Goal: Information Seeking & Learning: Learn about a topic

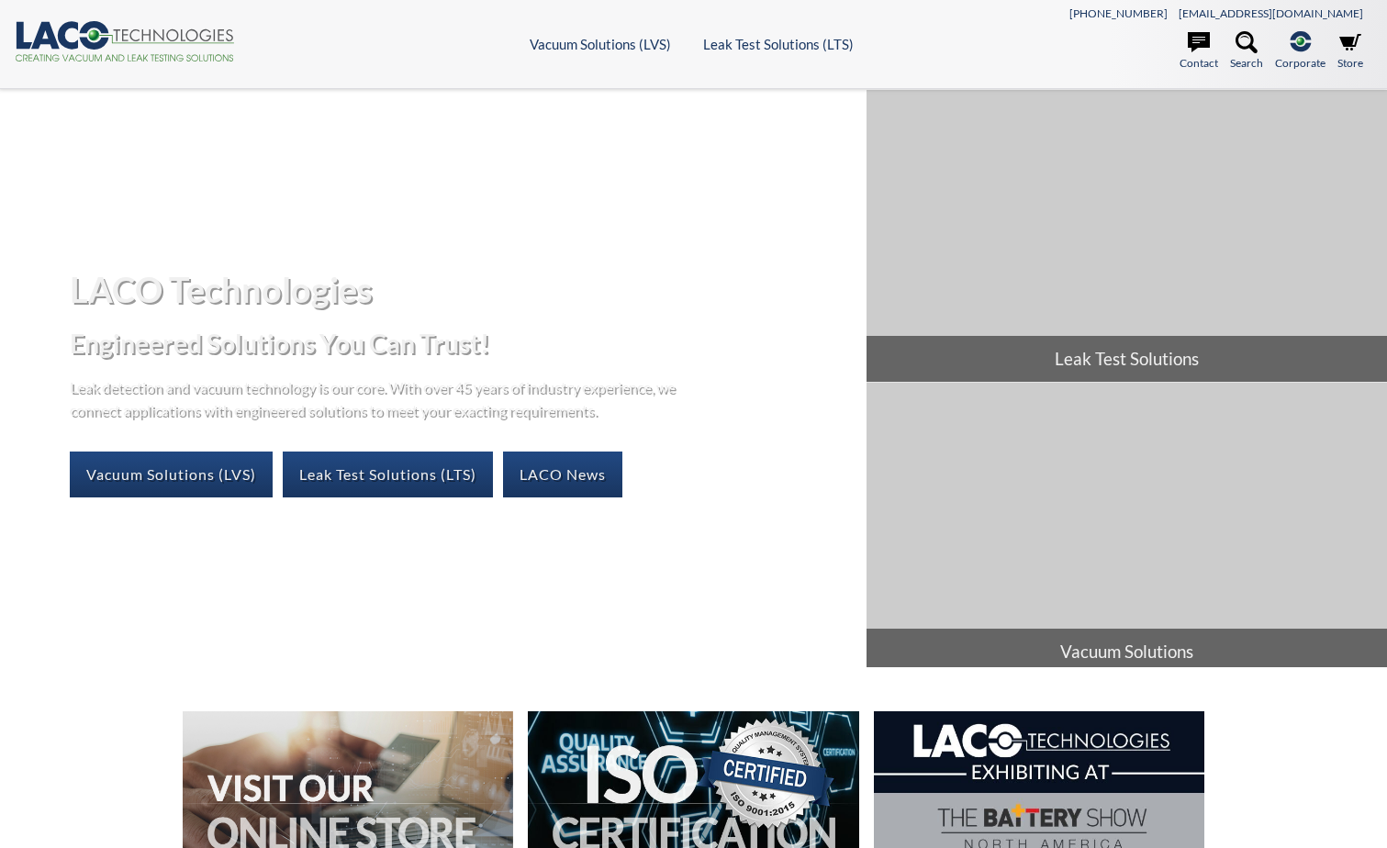
select select "Language Translate Widget"
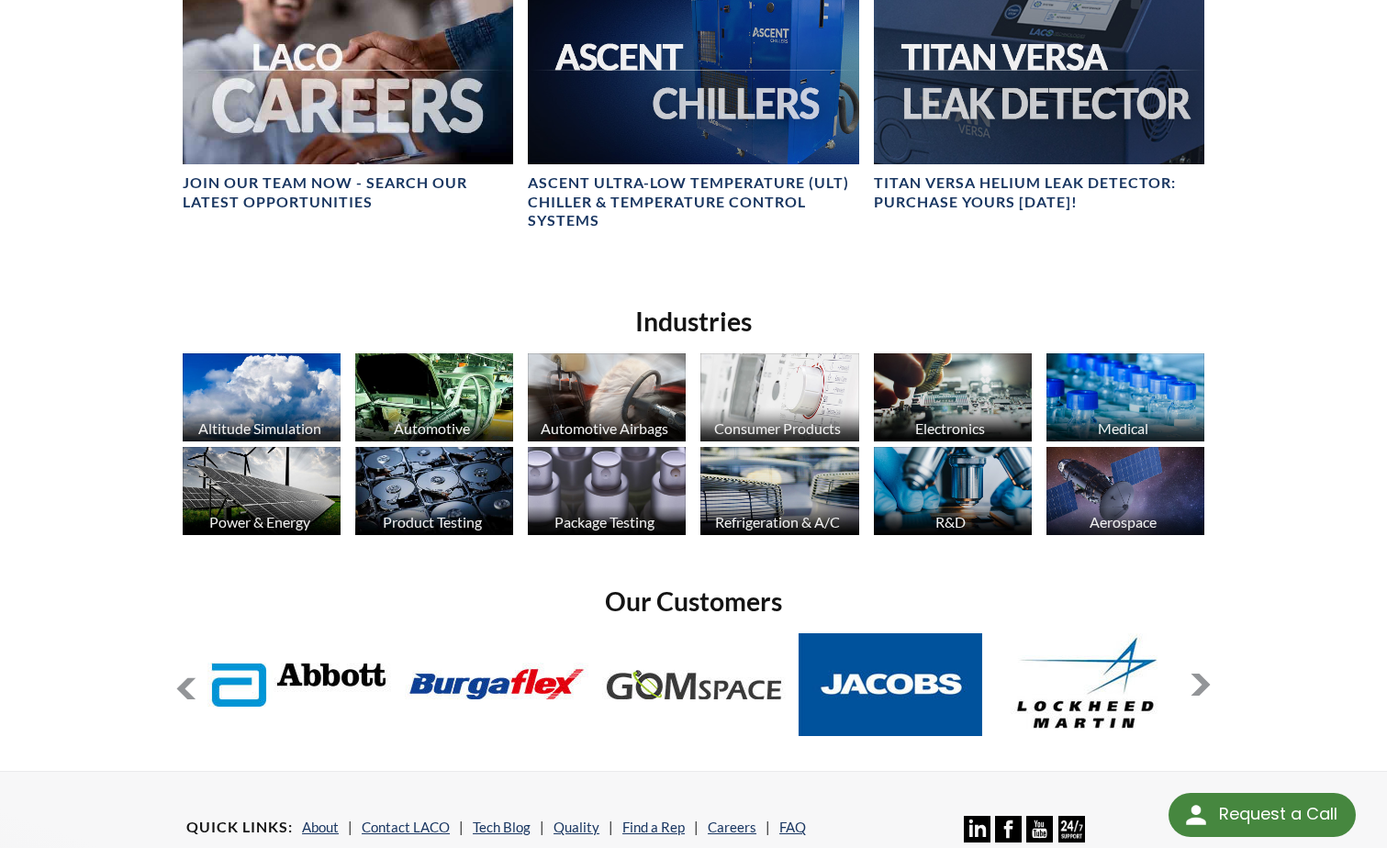
scroll to position [1285, 0]
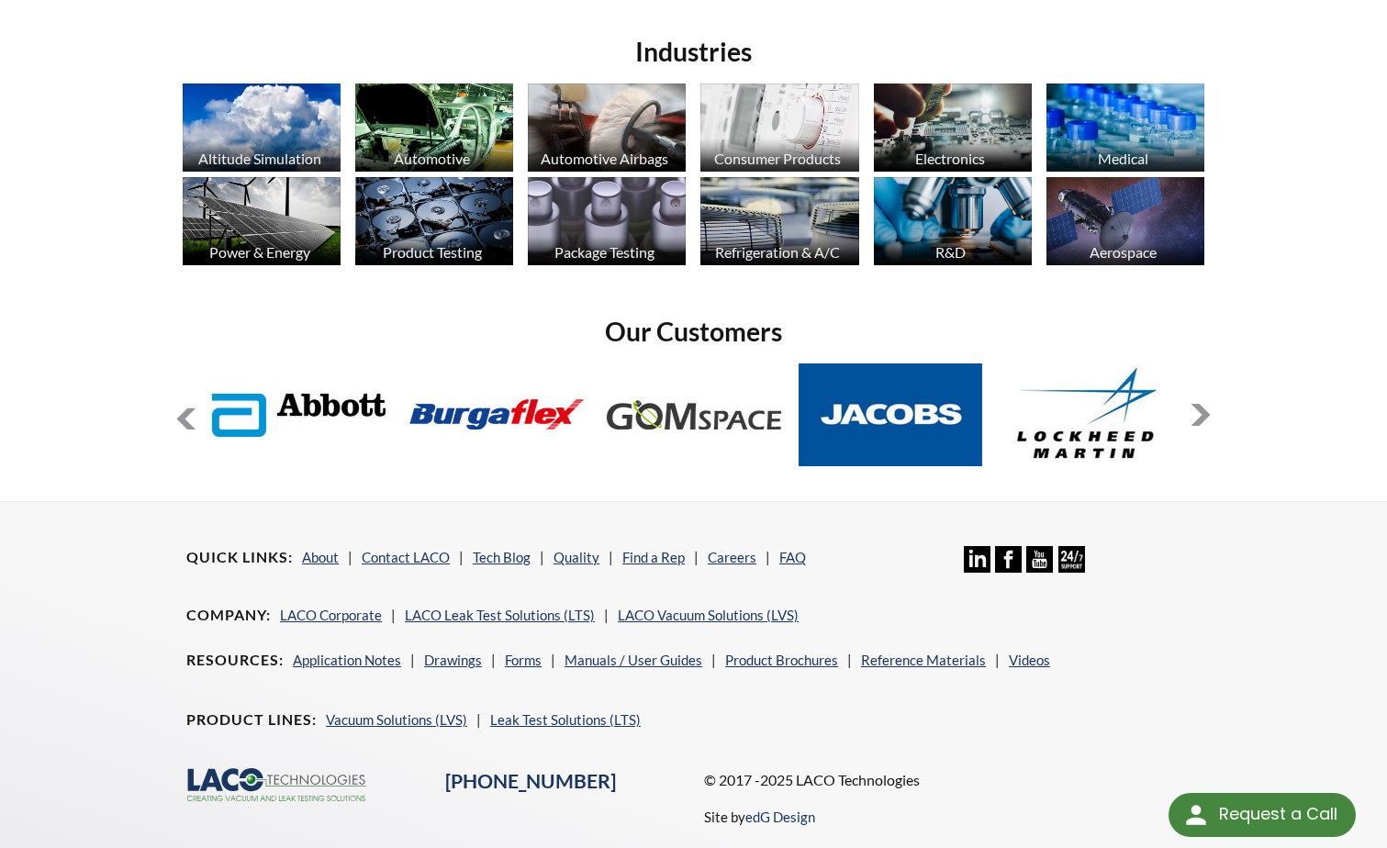
click at [1201, 412] on button at bounding box center [1201, 415] width 22 height 22
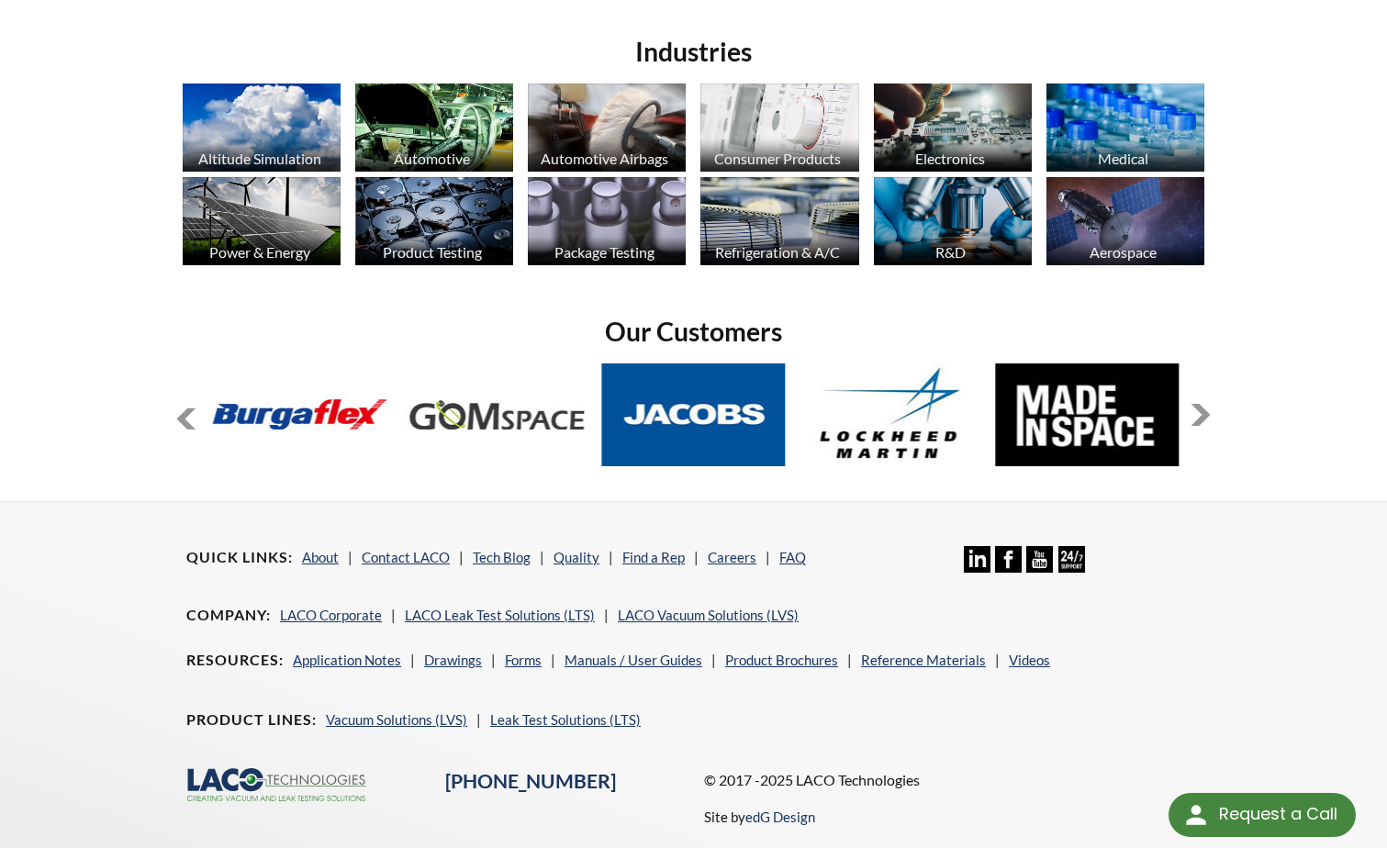
click at [187, 414] on button at bounding box center [186, 420] width 22 height 22
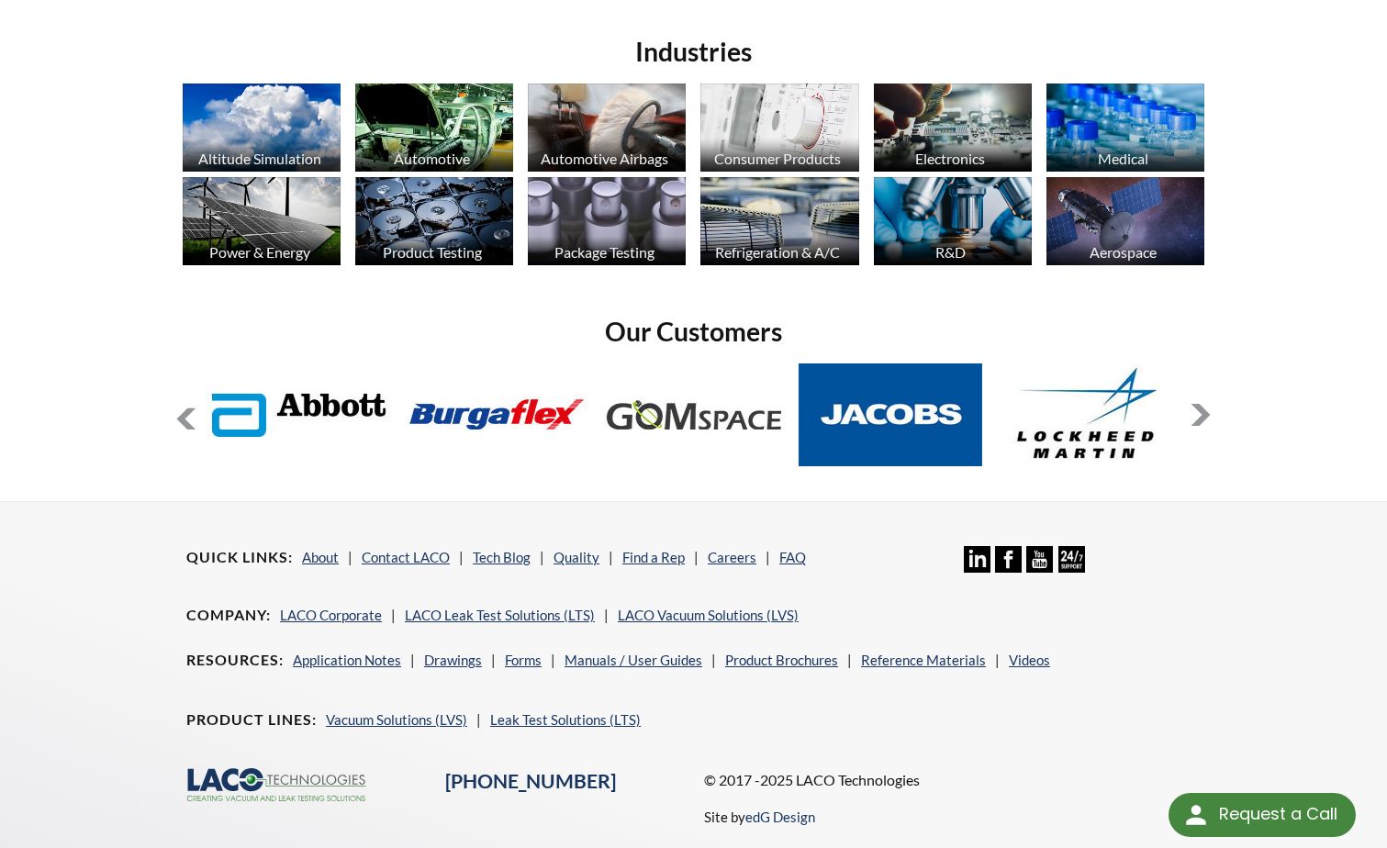
click at [185, 410] on button at bounding box center [186, 420] width 22 height 22
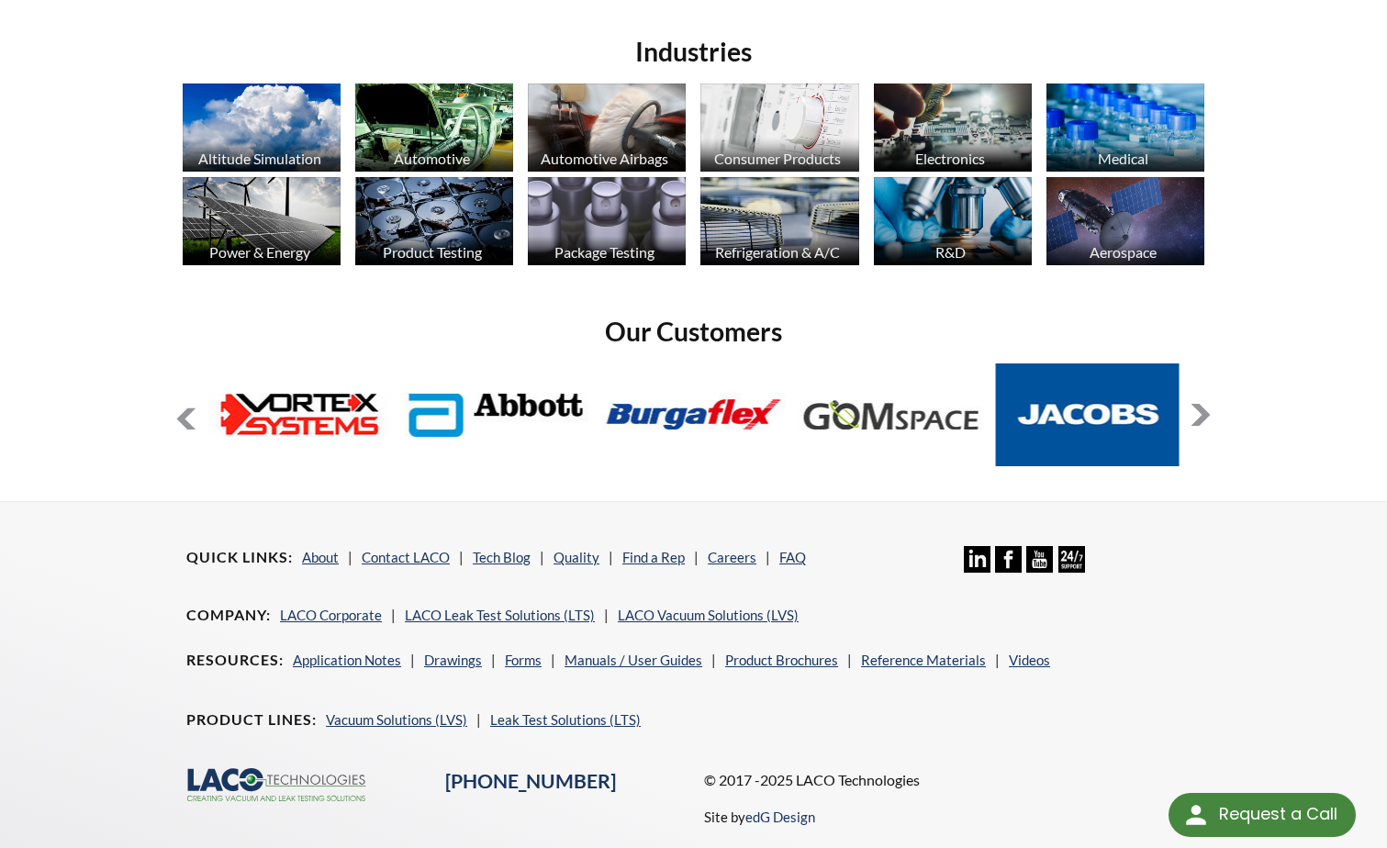
click at [184, 410] on button at bounding box center [186, 420] width 22 height 22
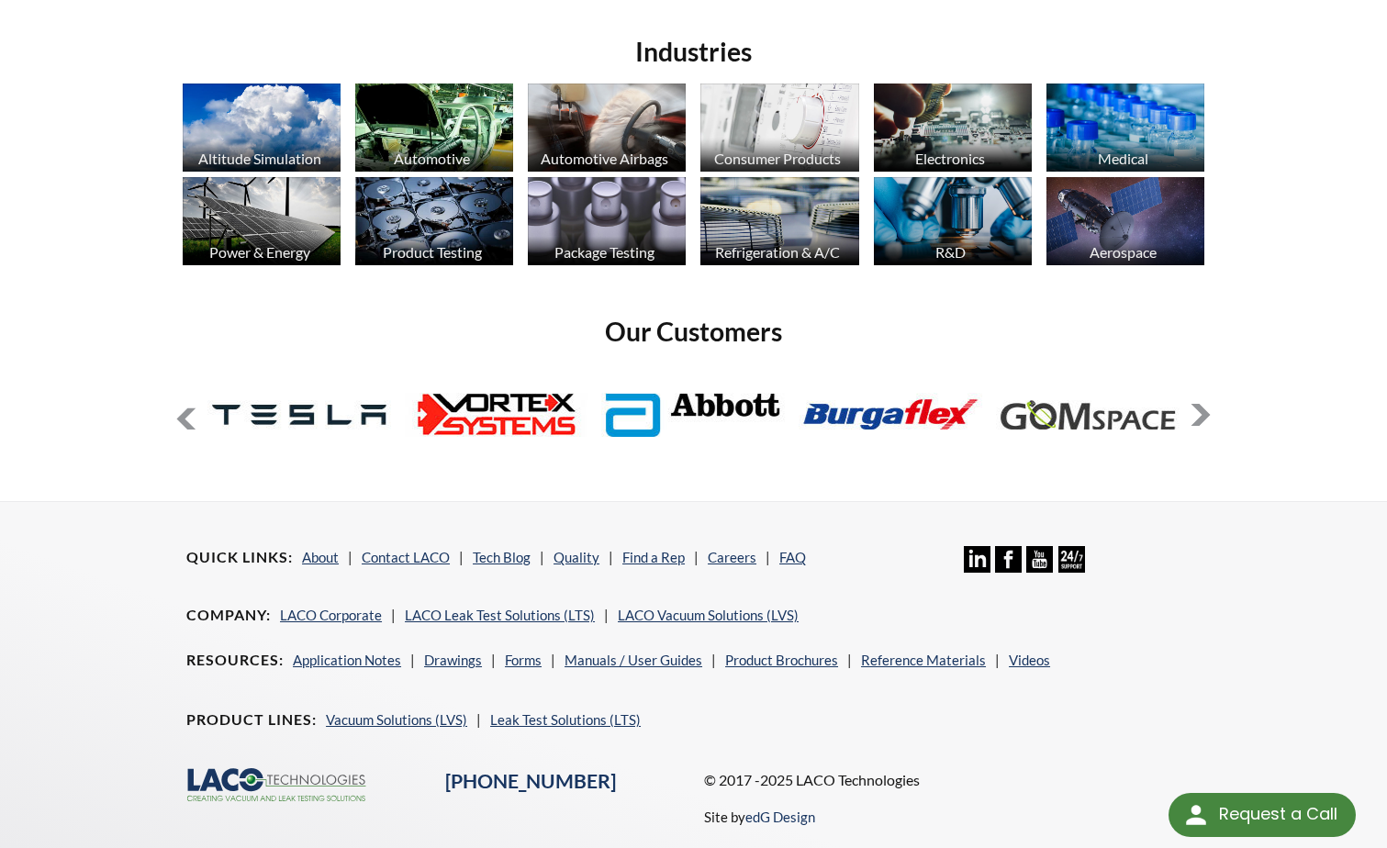
click at [184, 410] on button at bounding box center [186, 420] width 22 height 22
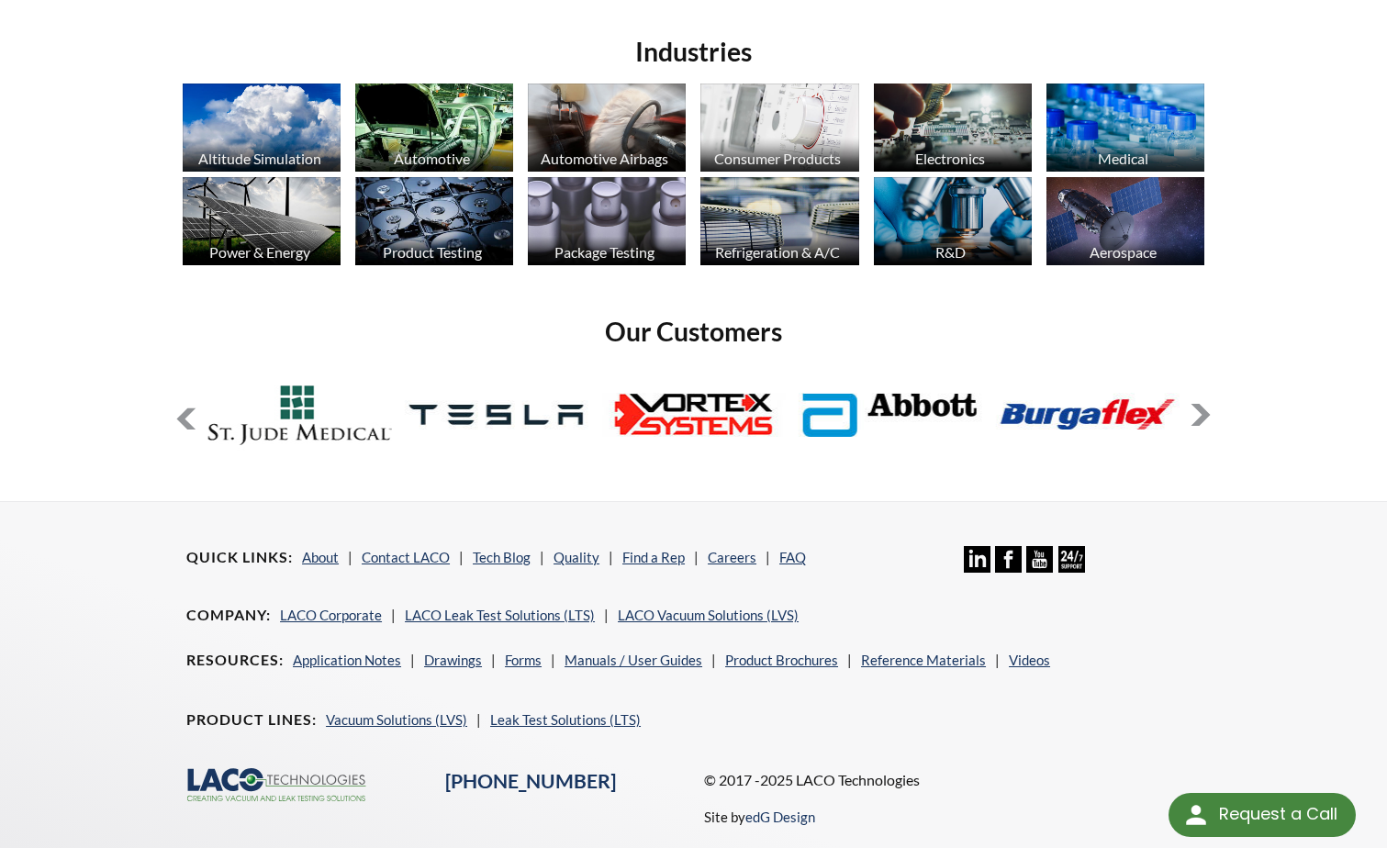
click at [184, 410] on button at bounding box center [186, 420] width 22 height 22
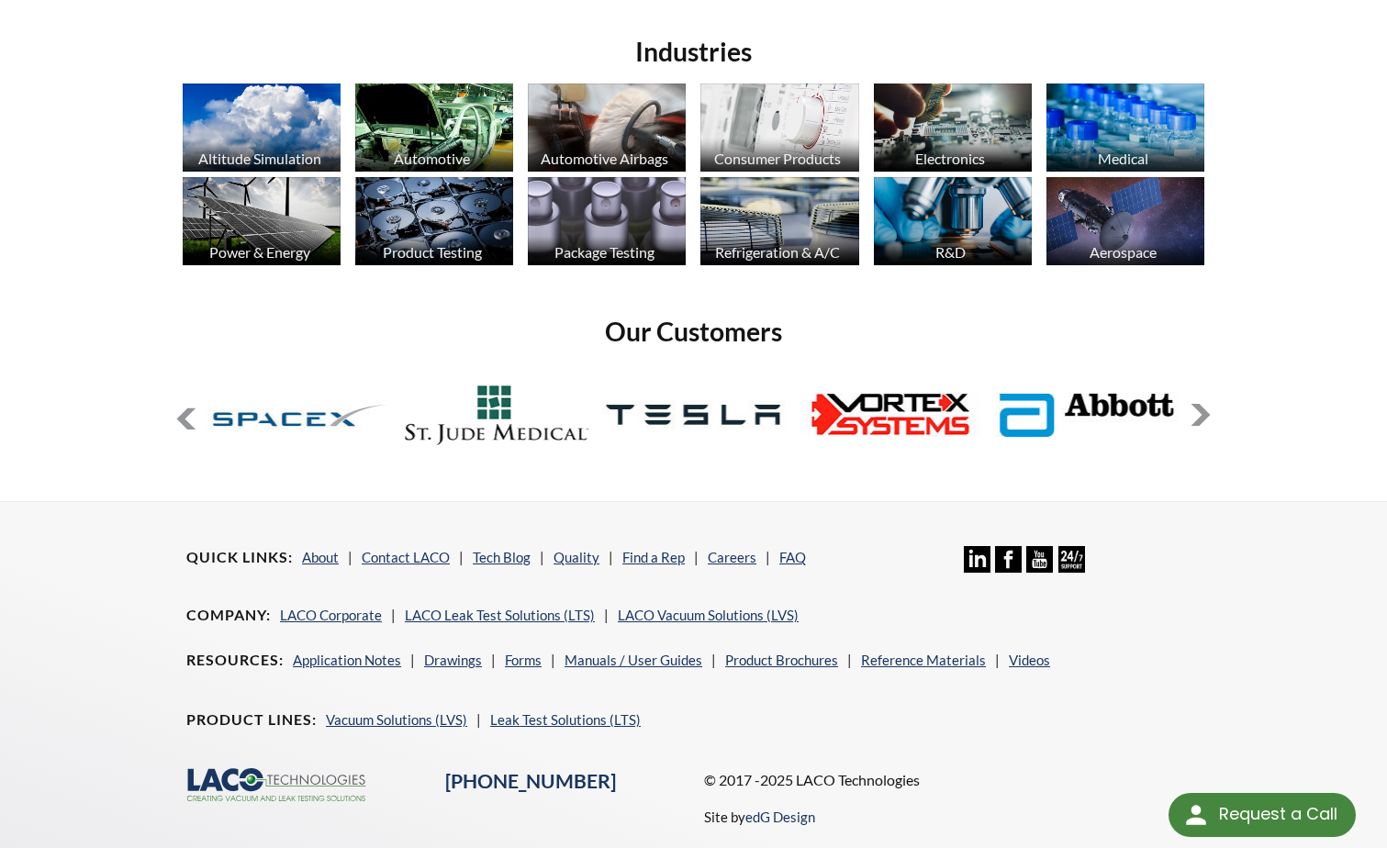
click at [184, 410] on button at bounding box center [186, 420] width 22 height 22
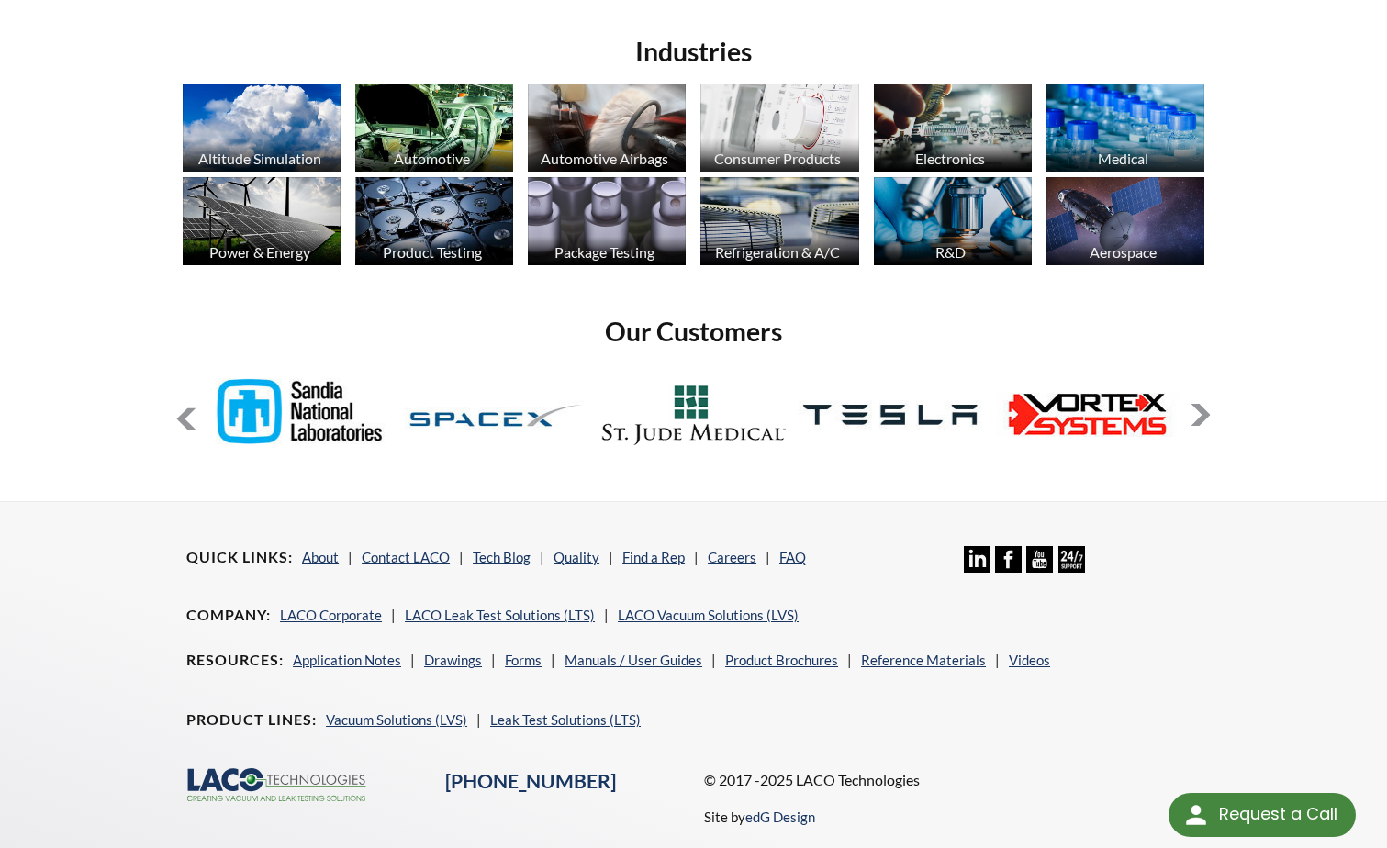
click at [184, 410] on button at bounding box center [186, 420] width 22 height 22
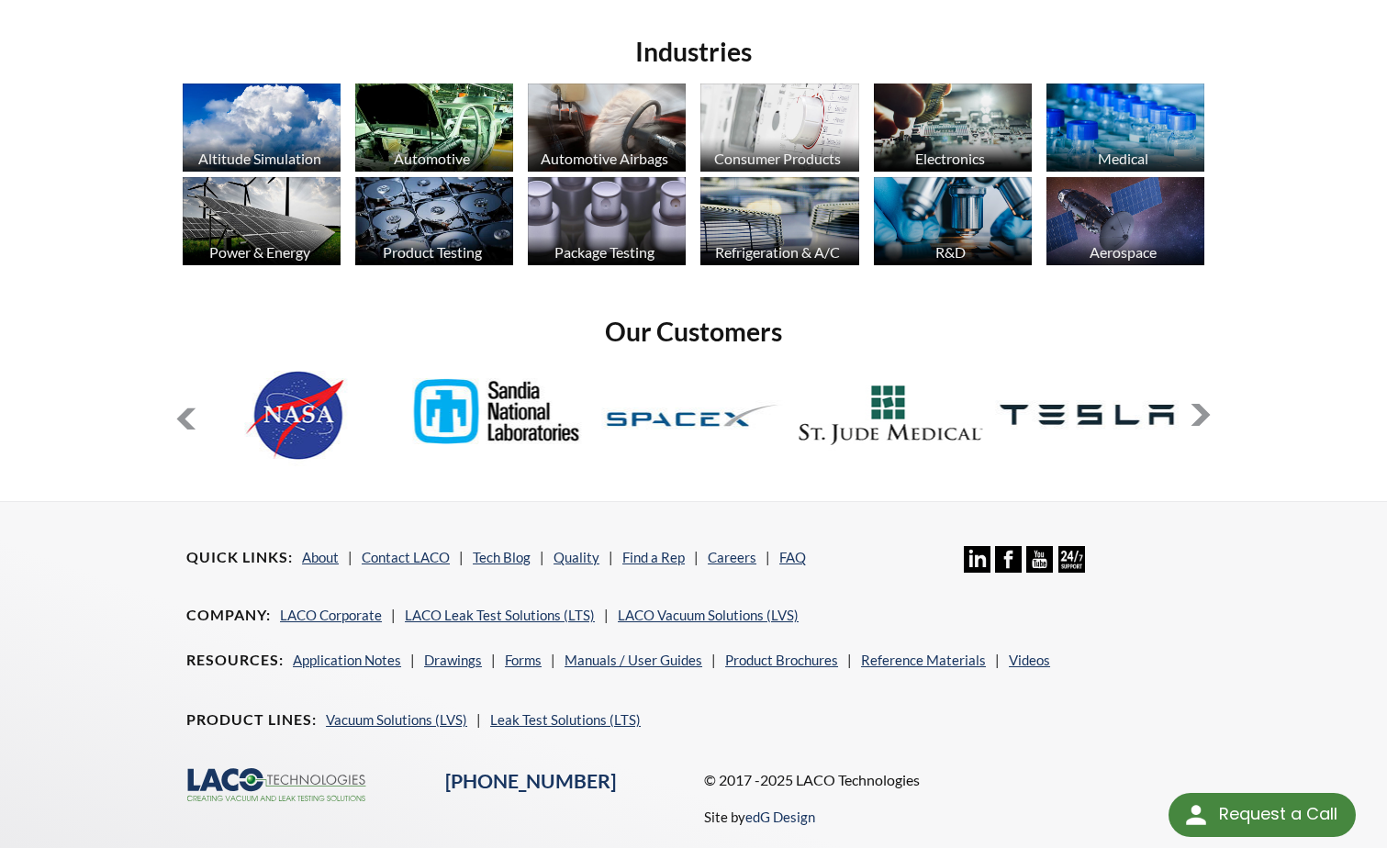
click at [184, 410] on button at bounding box center [186, 420] width 22 height 22
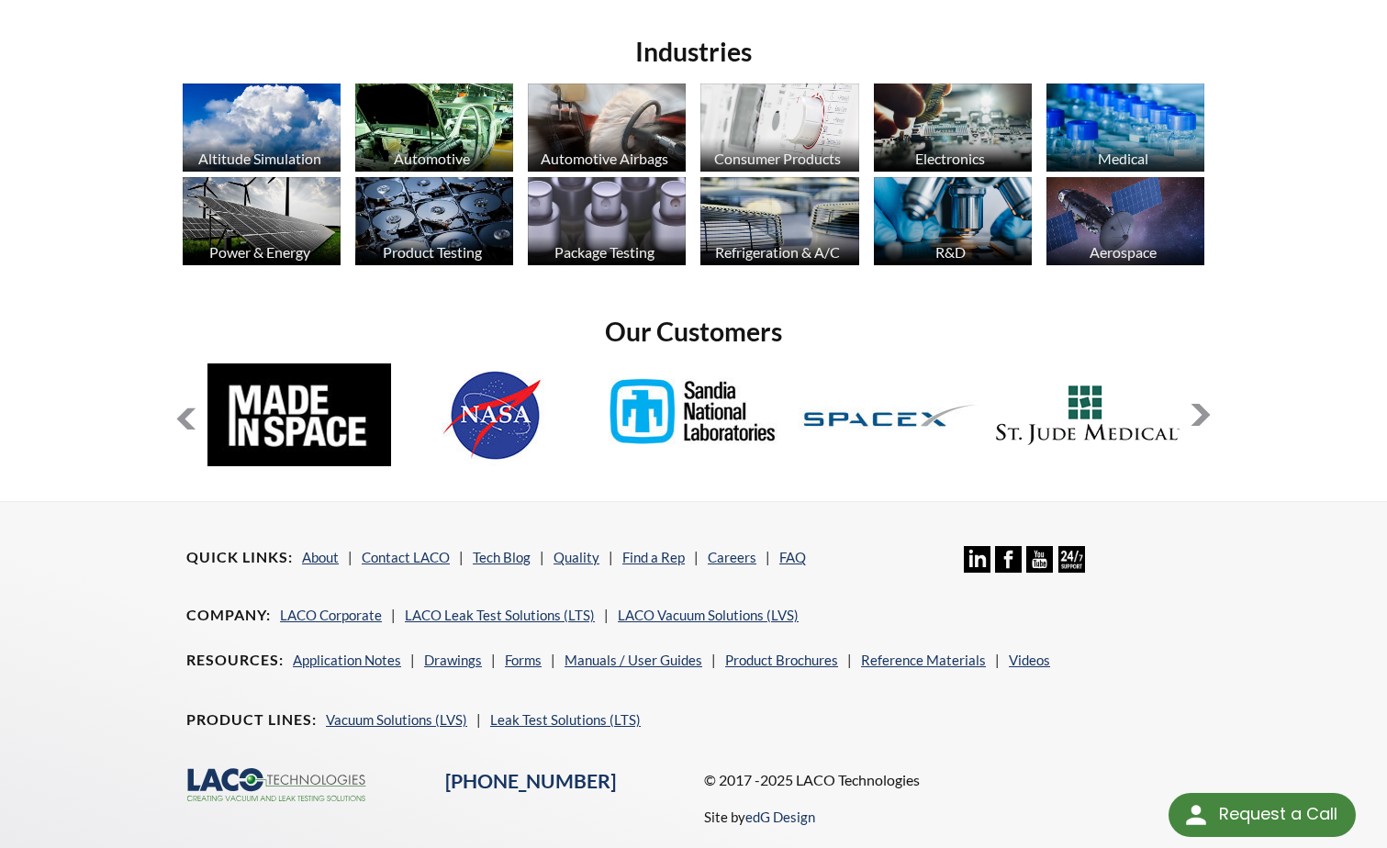
click at [183, 410] on button at bounding box center [186, 420] width 22 height 22
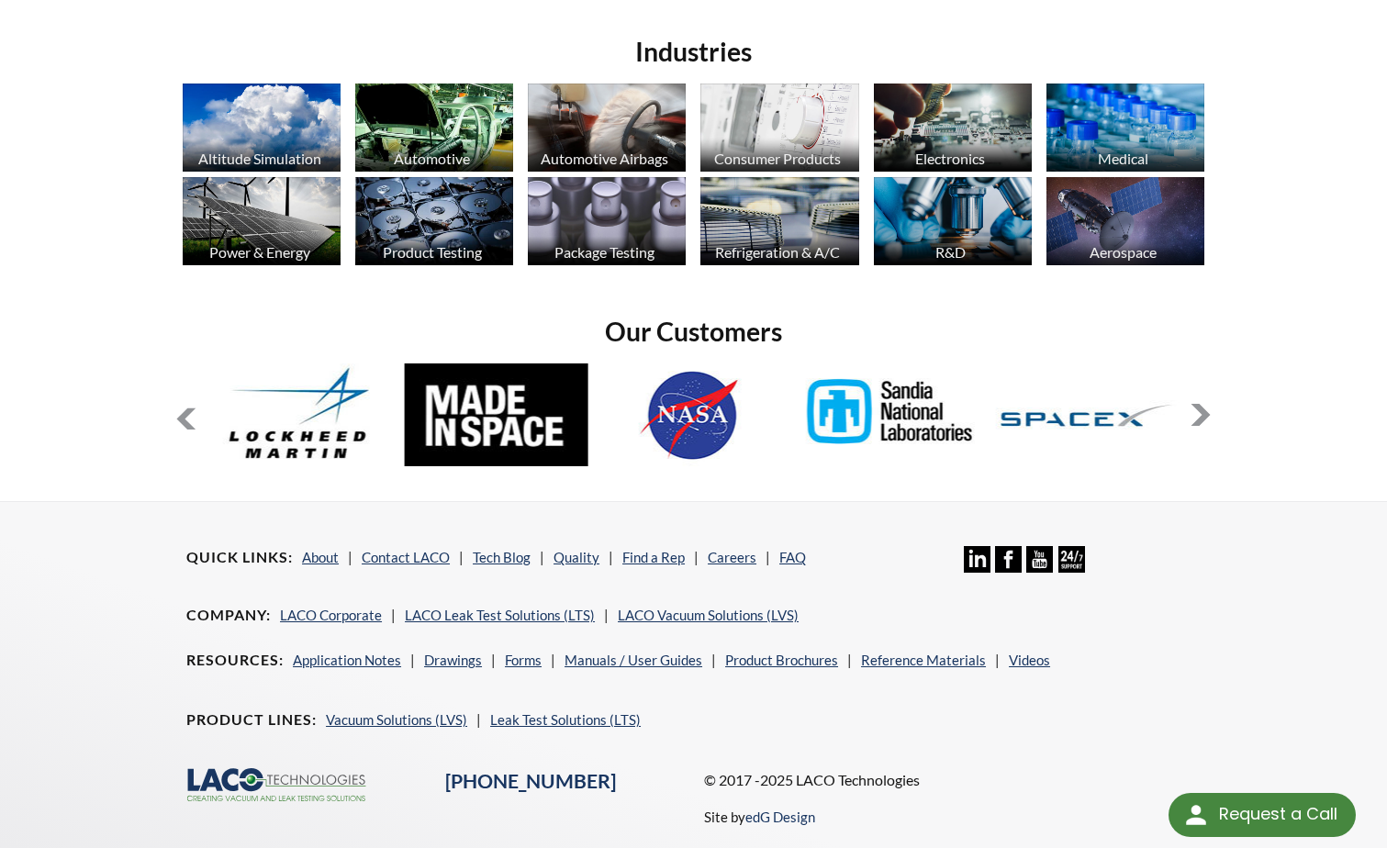
click at [183, 410] on button at bounding box center [186, 420] width 22 height 22
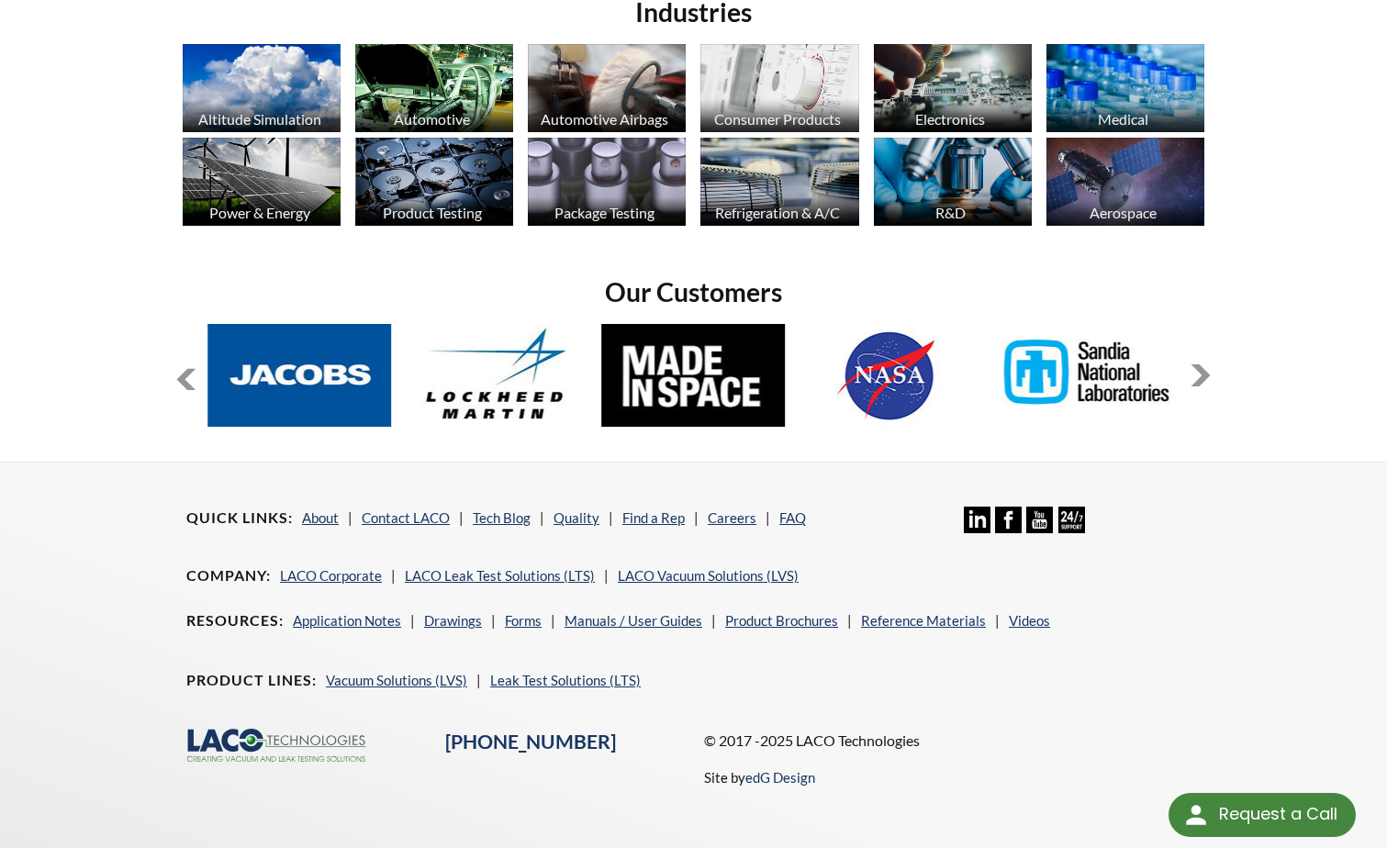
scroll to position [1272, 0]
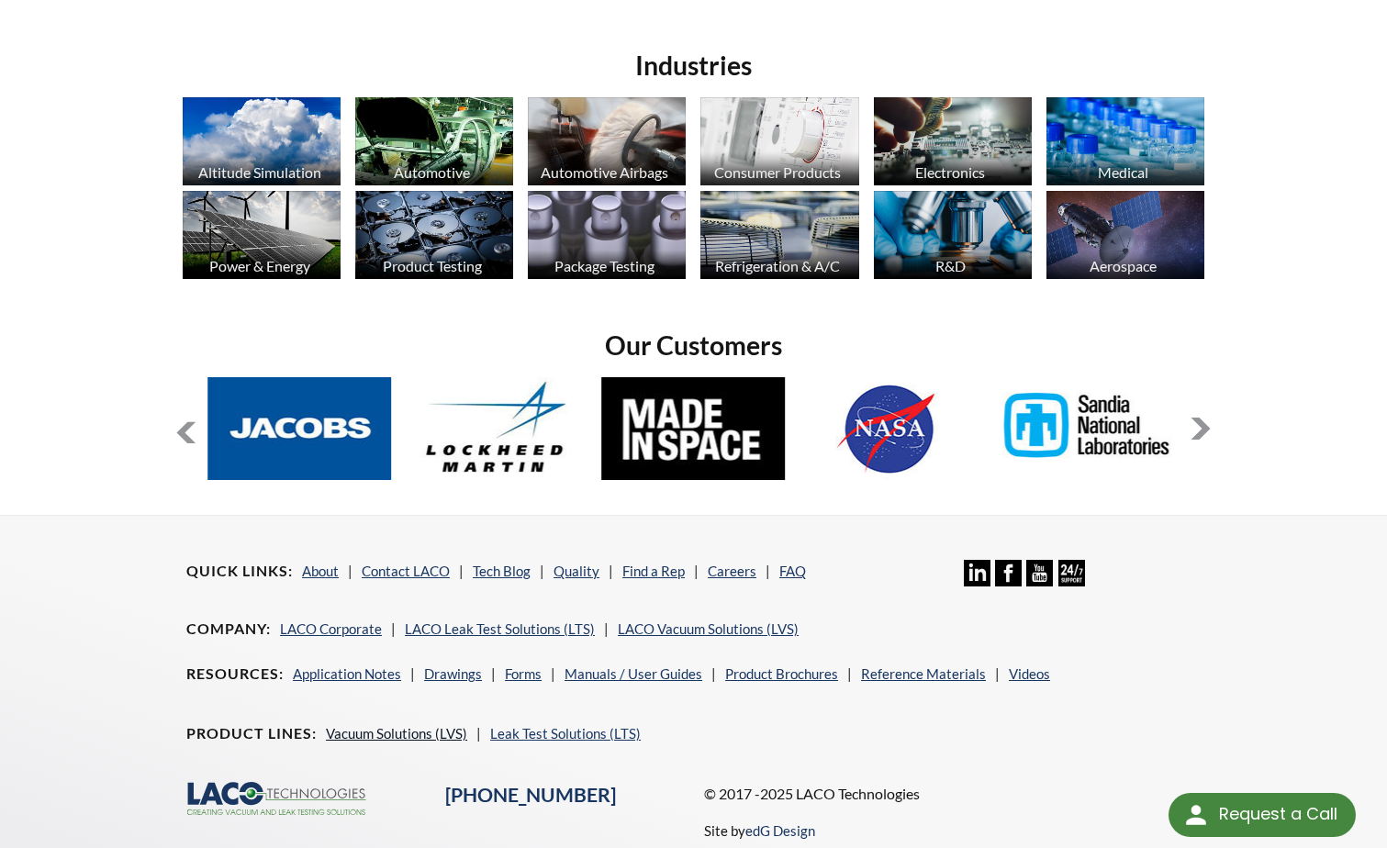
click at [436, 733] on link "Vacuum Solutions (LVS)" at bounding box center [396, 733] width 141 height 17
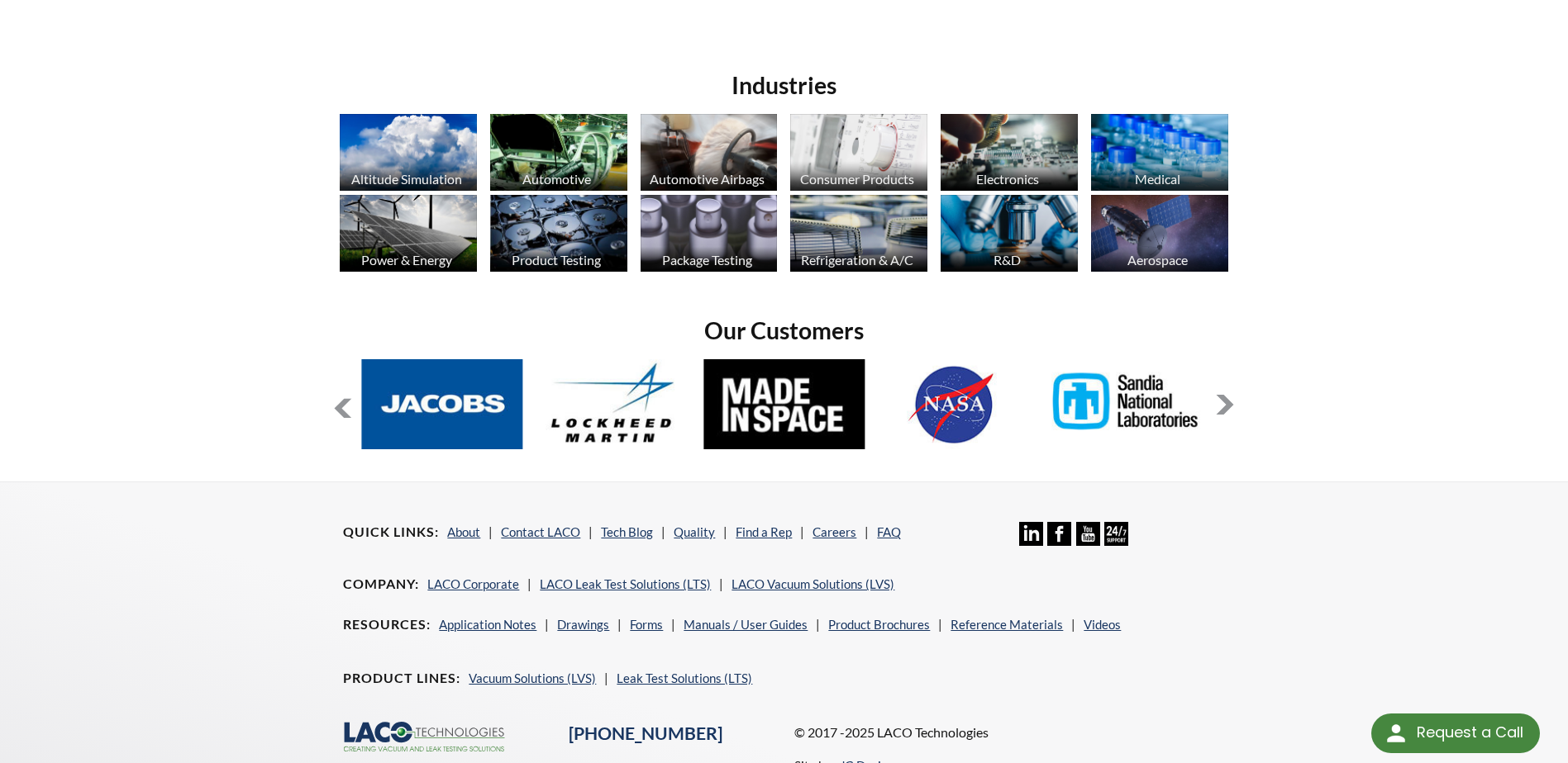
scroll to position [1312, 0]
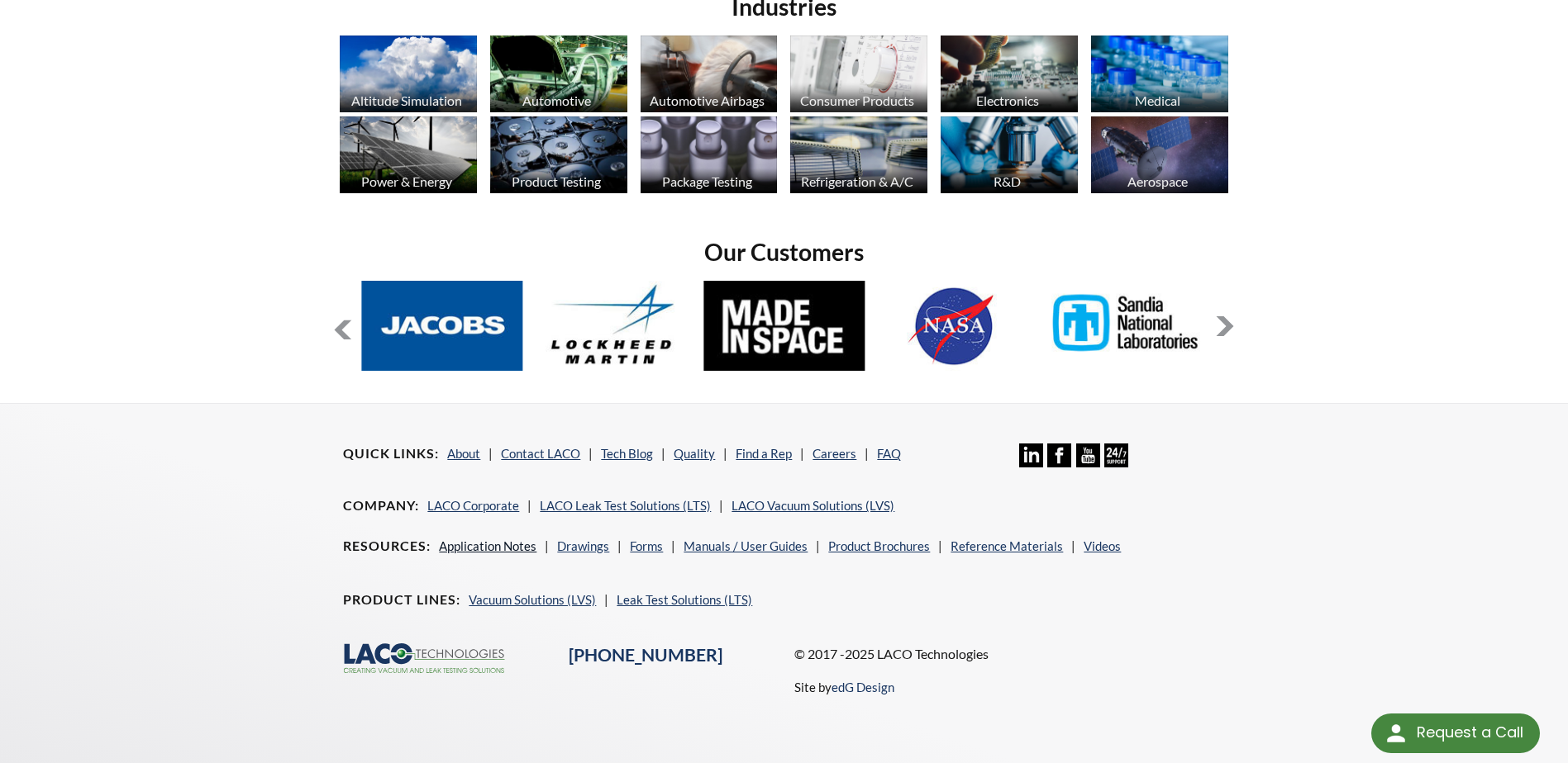
click at [486, 545] on link "Application Notes" at bounding box center [488, 546] width 97 height 15
click at [473, 544] on link "Application Notes" at bounding box center [488, 546] width 97 height 15
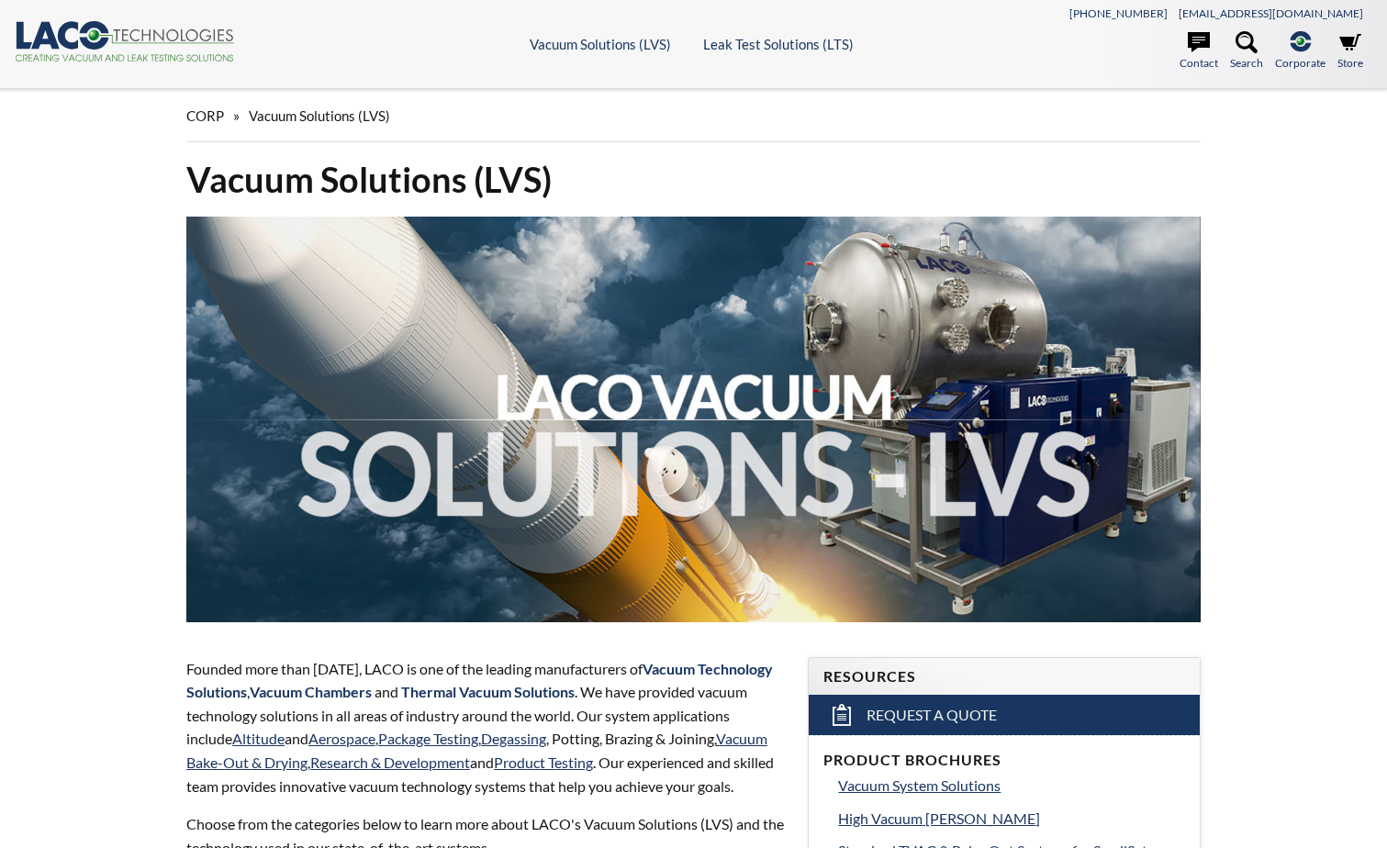
select select "Language Translate Widget"
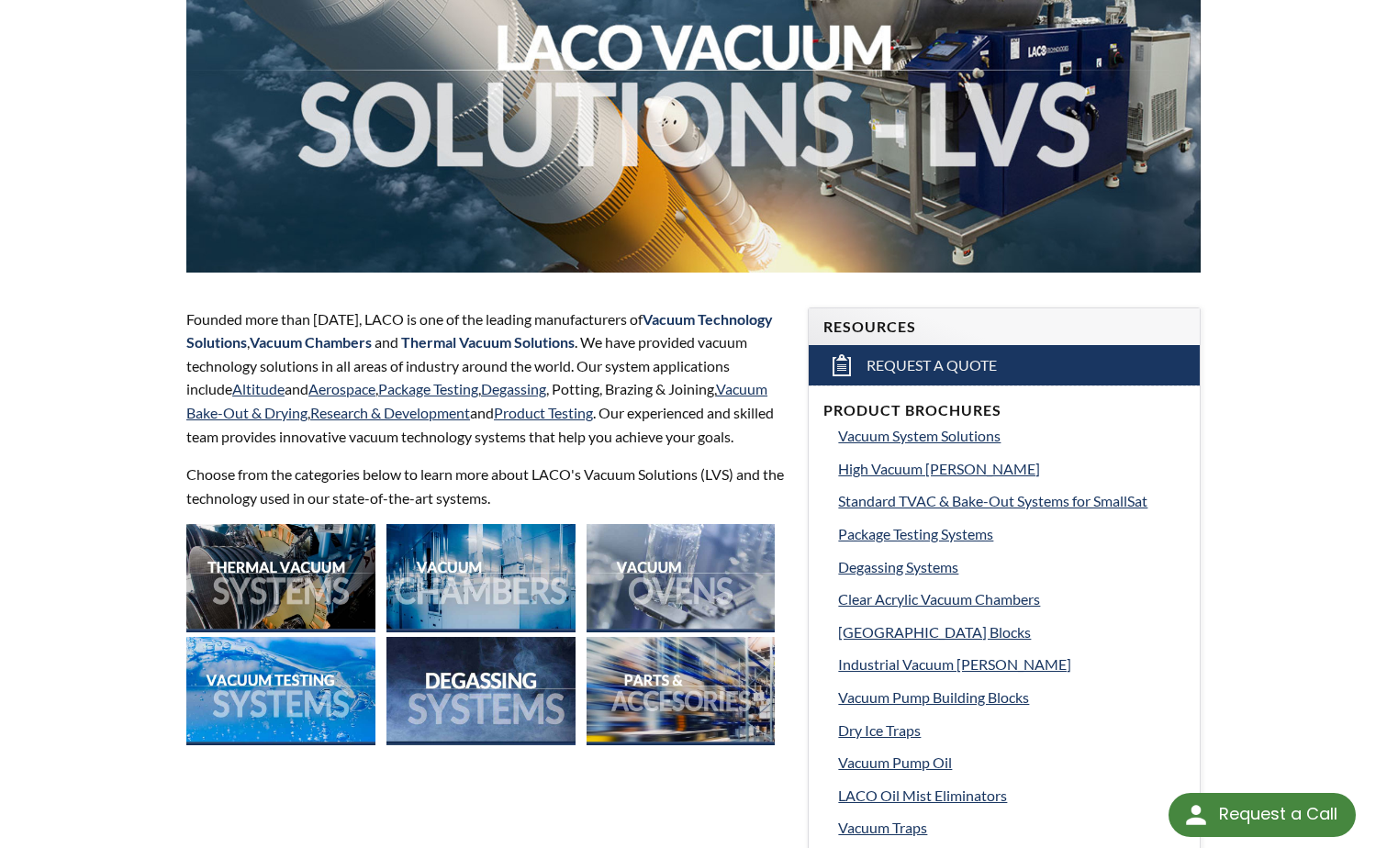
scroll to position [367, 0]
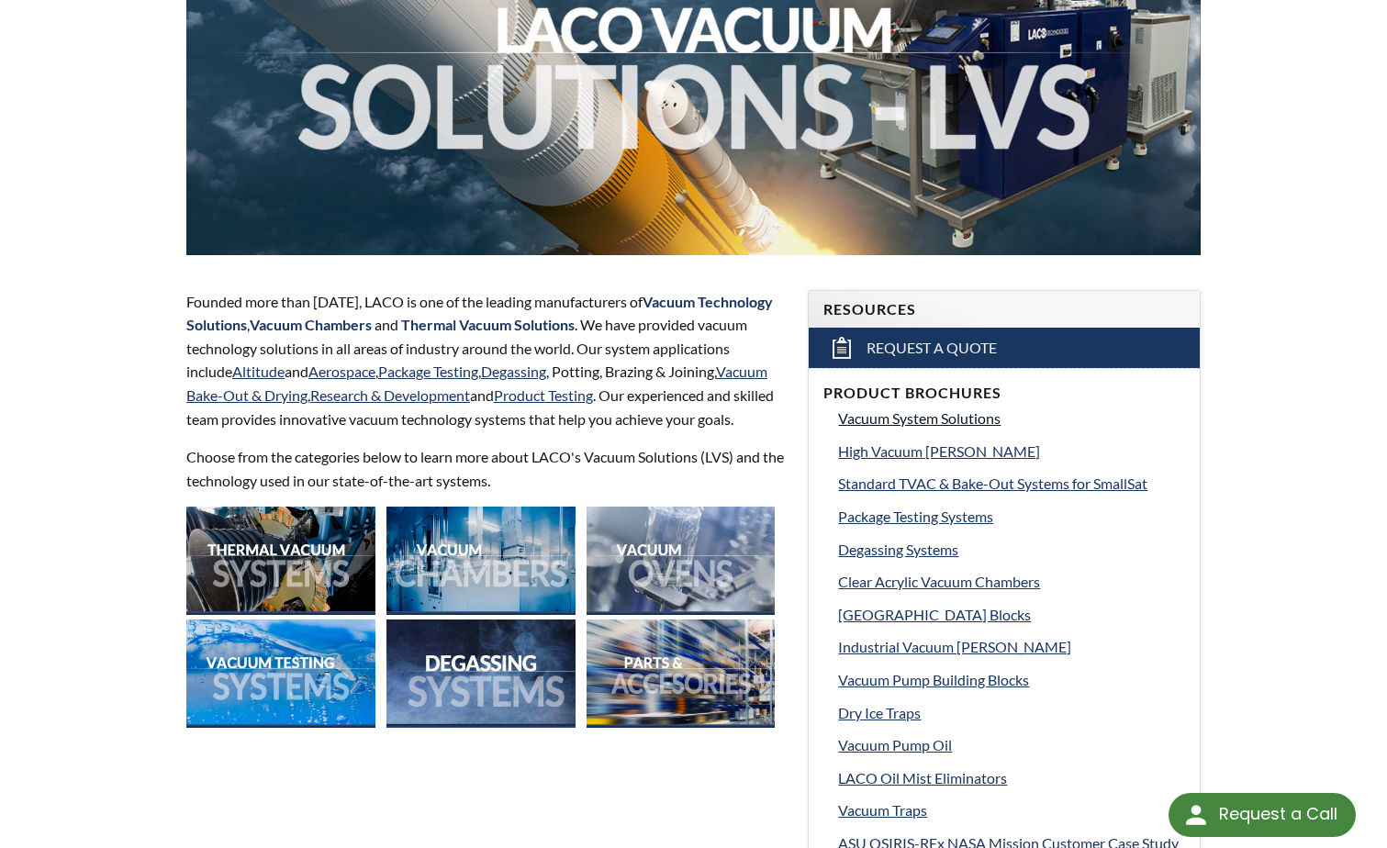
click at [954, 420] on span "Vacuum System Solutions" at bounding box center [919, 417] width 163 height 17
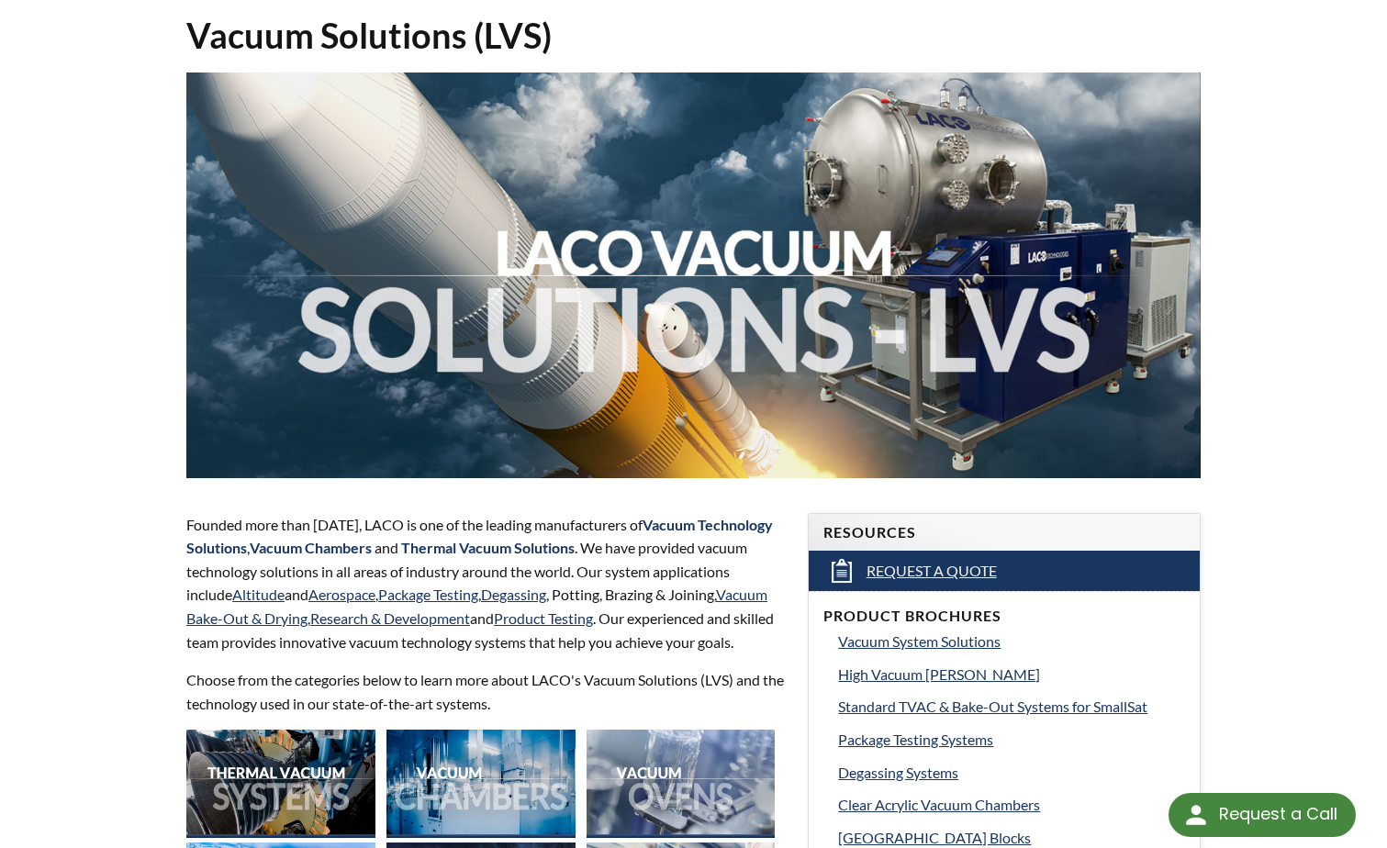
scroll to position [275, 0]
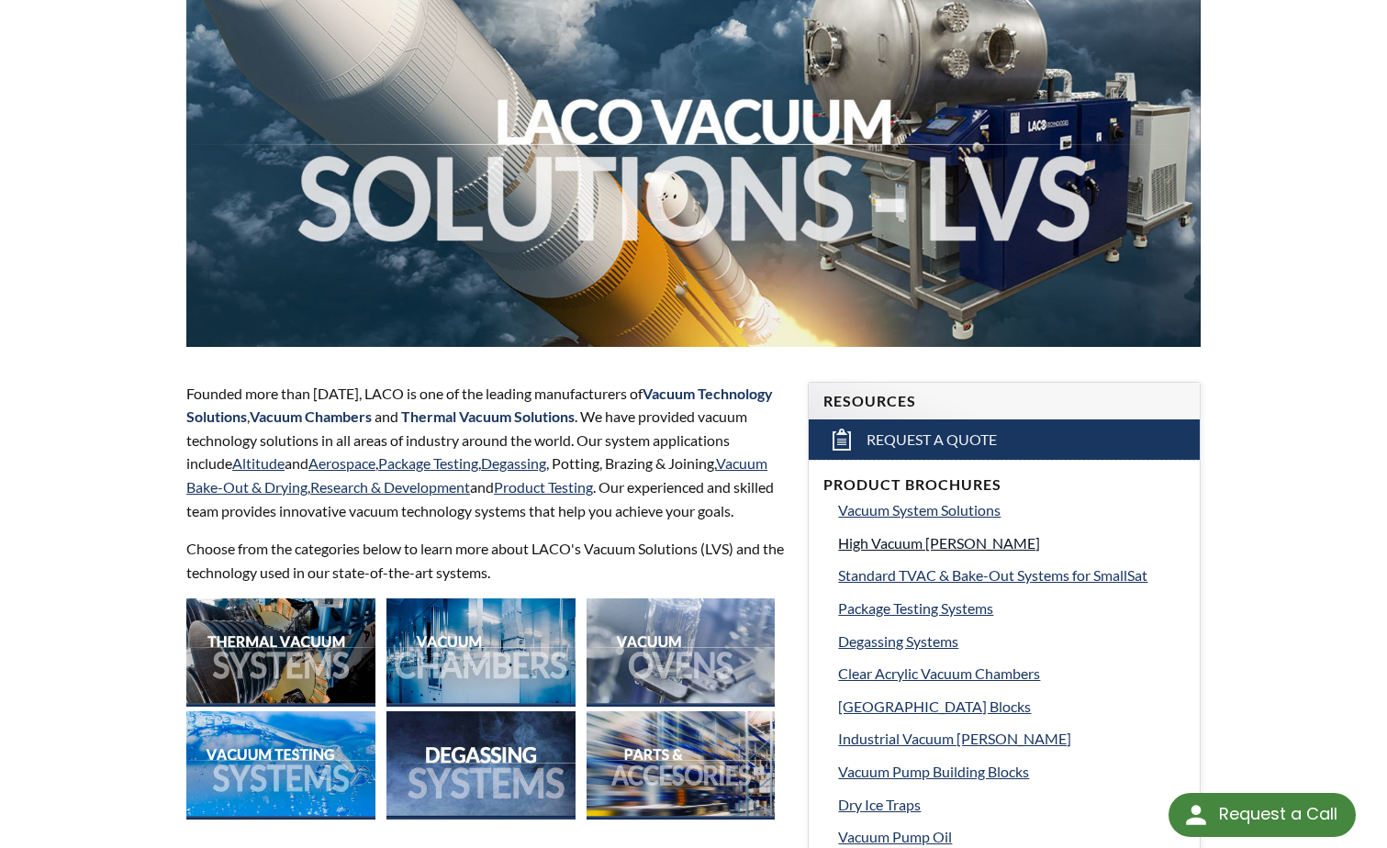
click at [884, 544] on span "High Vacuum Chambers" at bounding box center [939, 542] width 202 height 17
click at [901, 570] on span "Standard TVAC & Bake-Out Systems for SmallSat" at bounding box center [992, 574] width 309 height 17
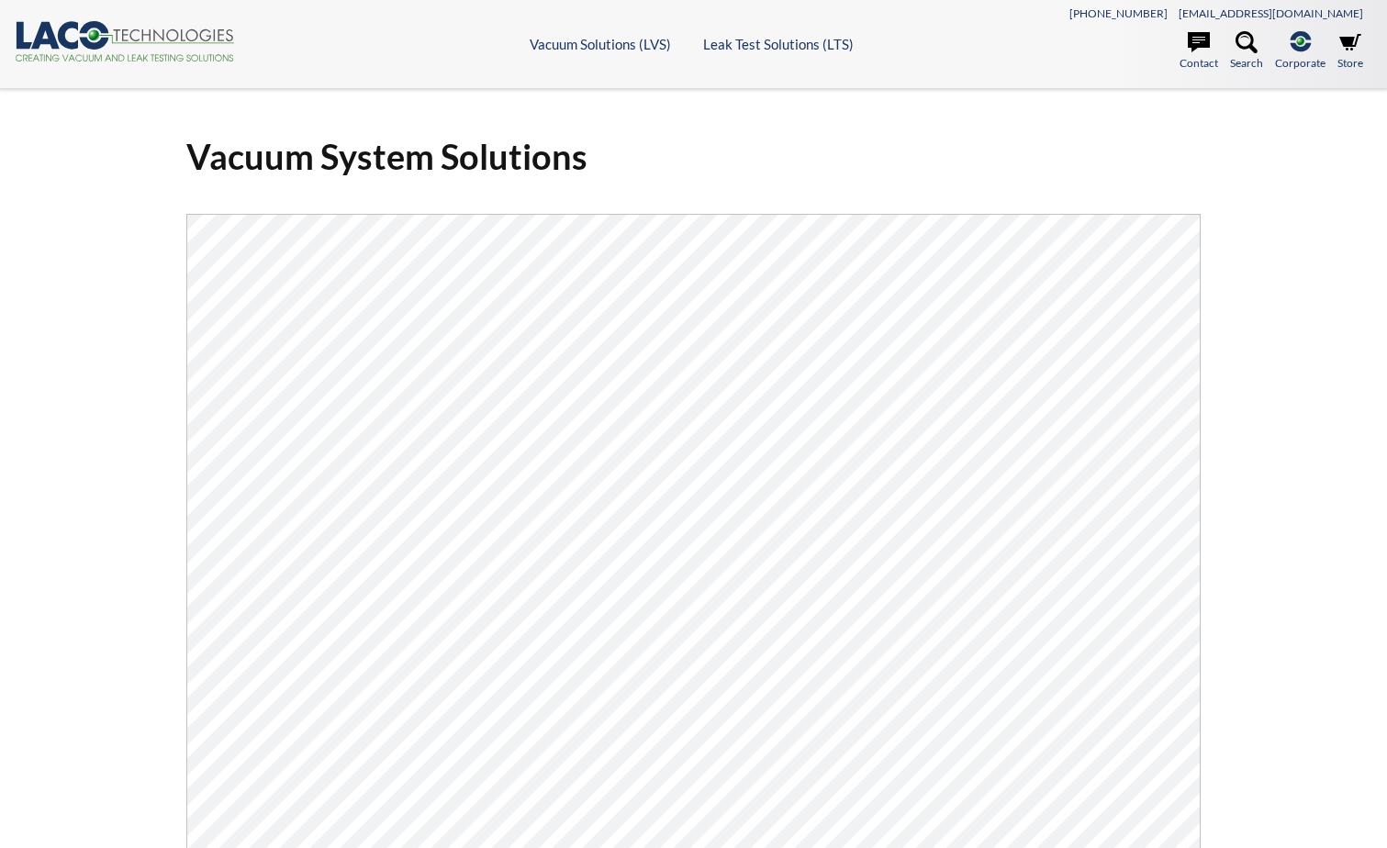
select select "Language Translate Widget"
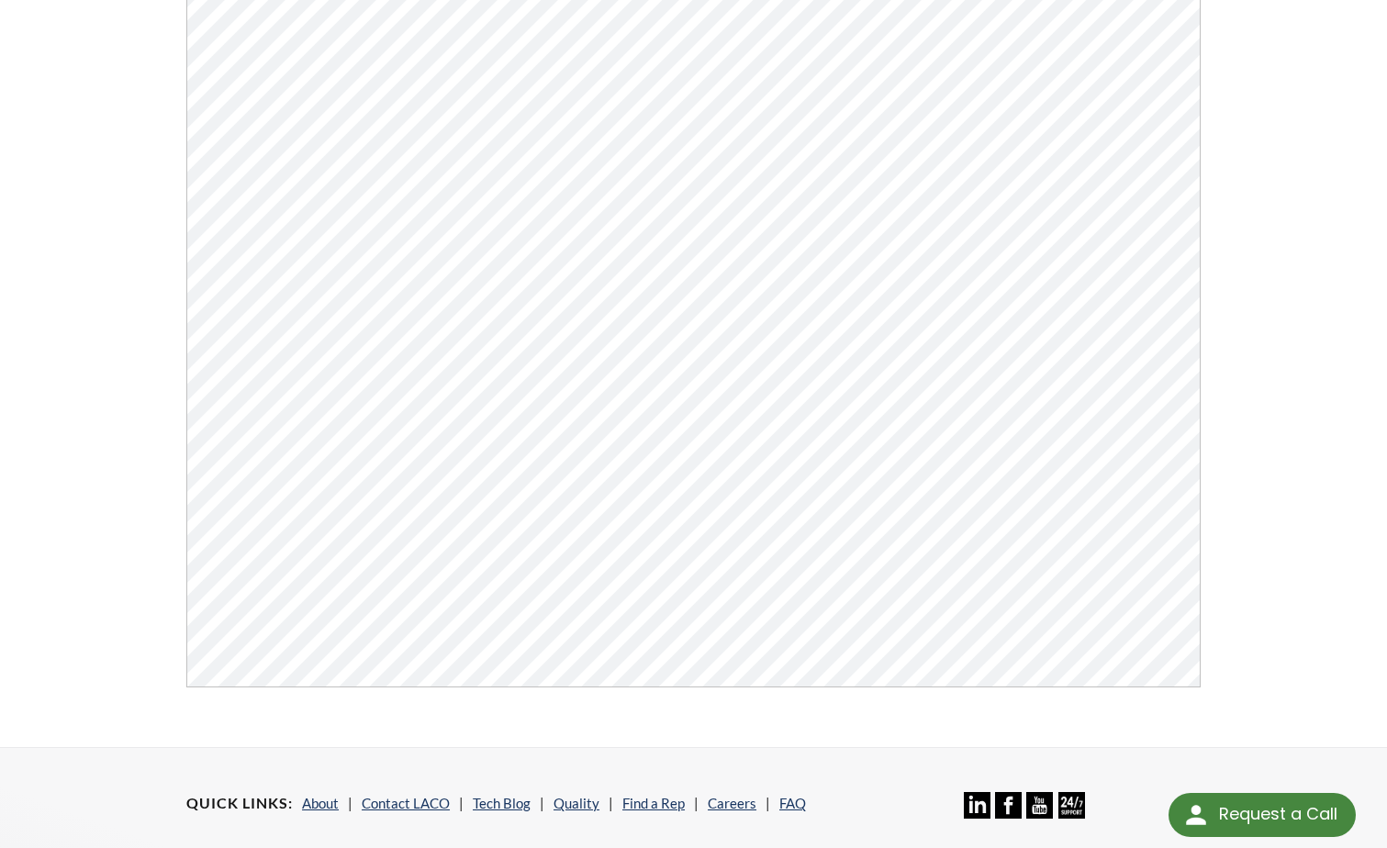
scroll to position [184, 0]
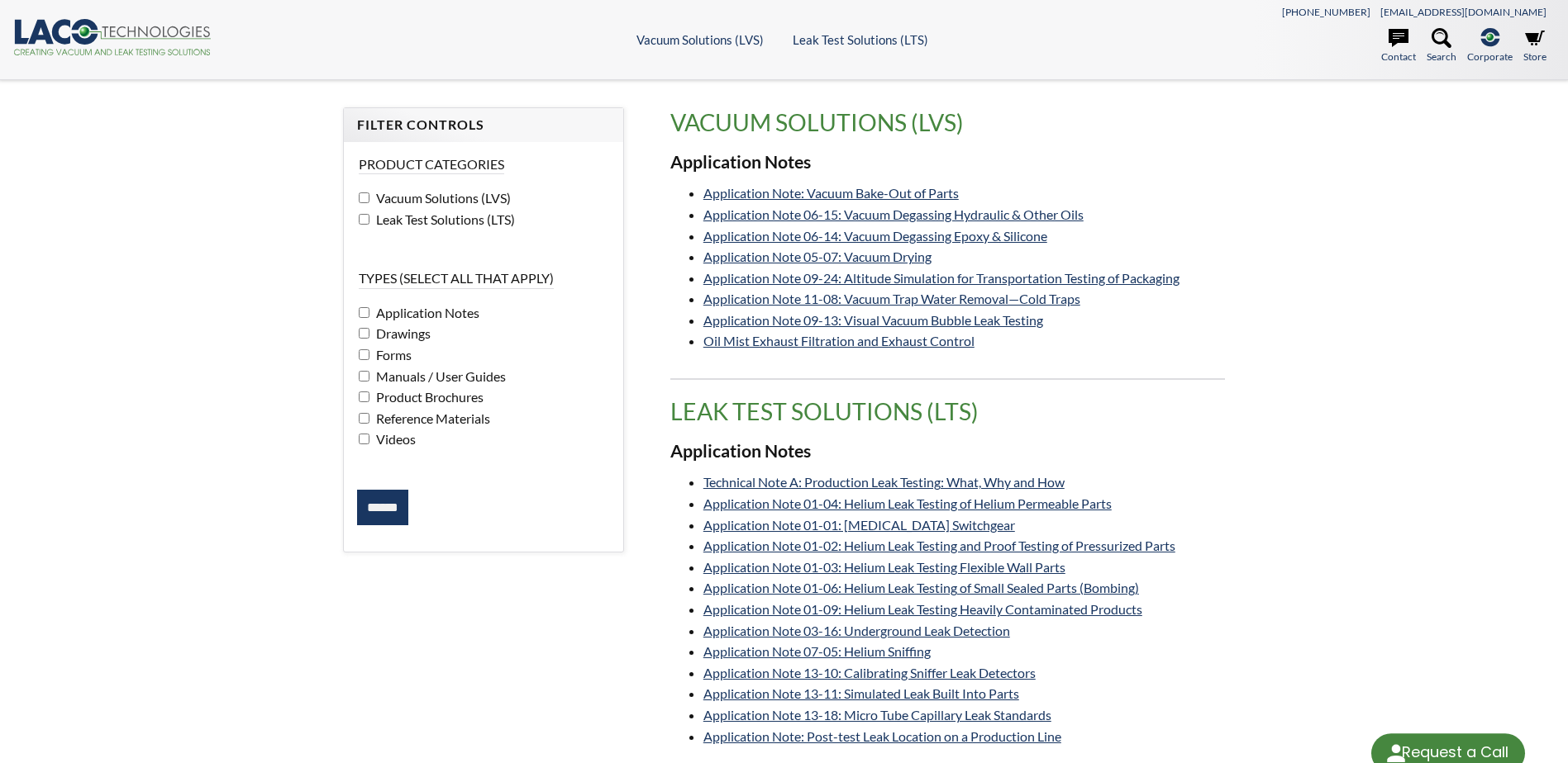
select select "Language Translate Widget"
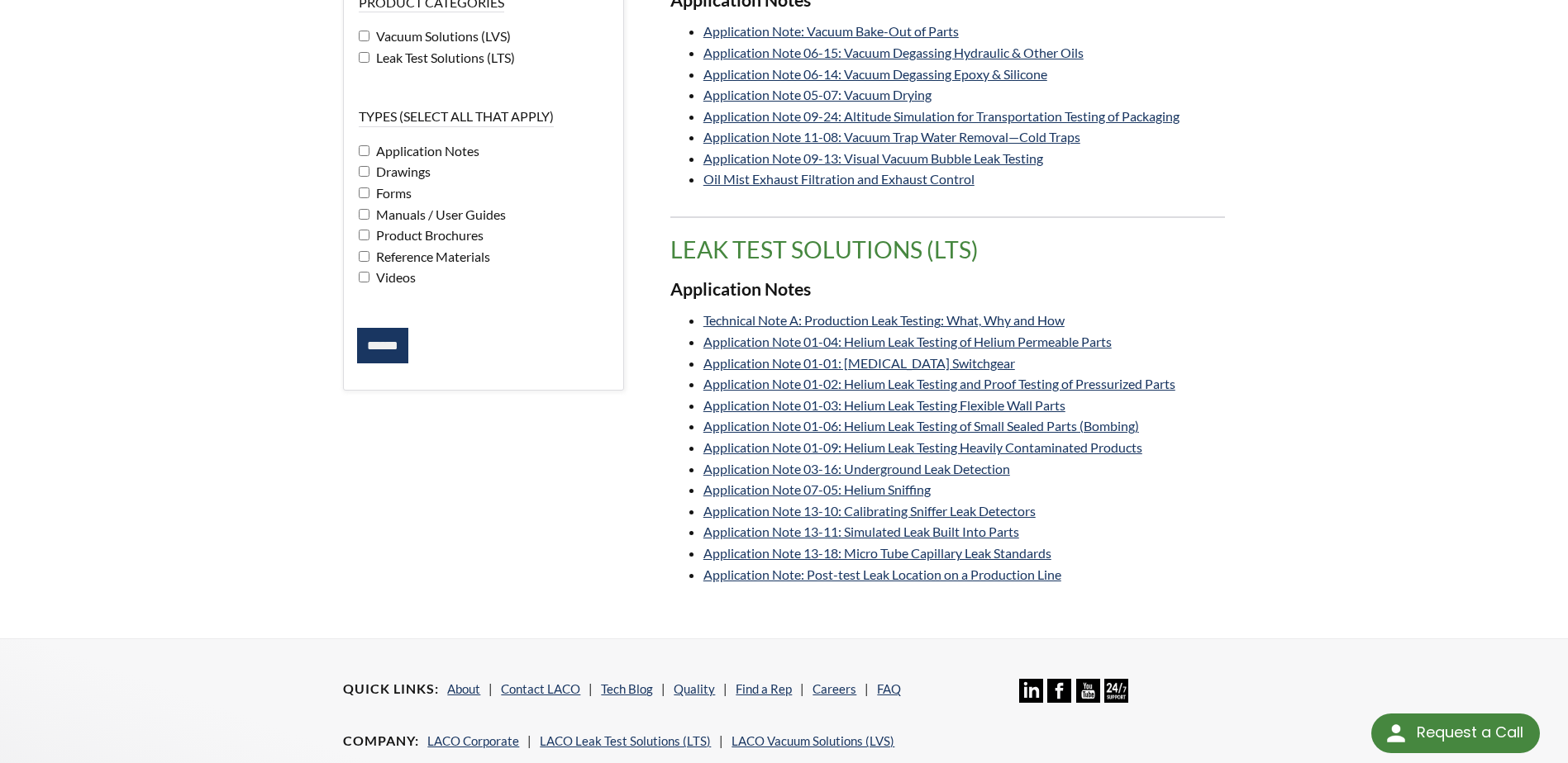
scroll to position [166, 0]
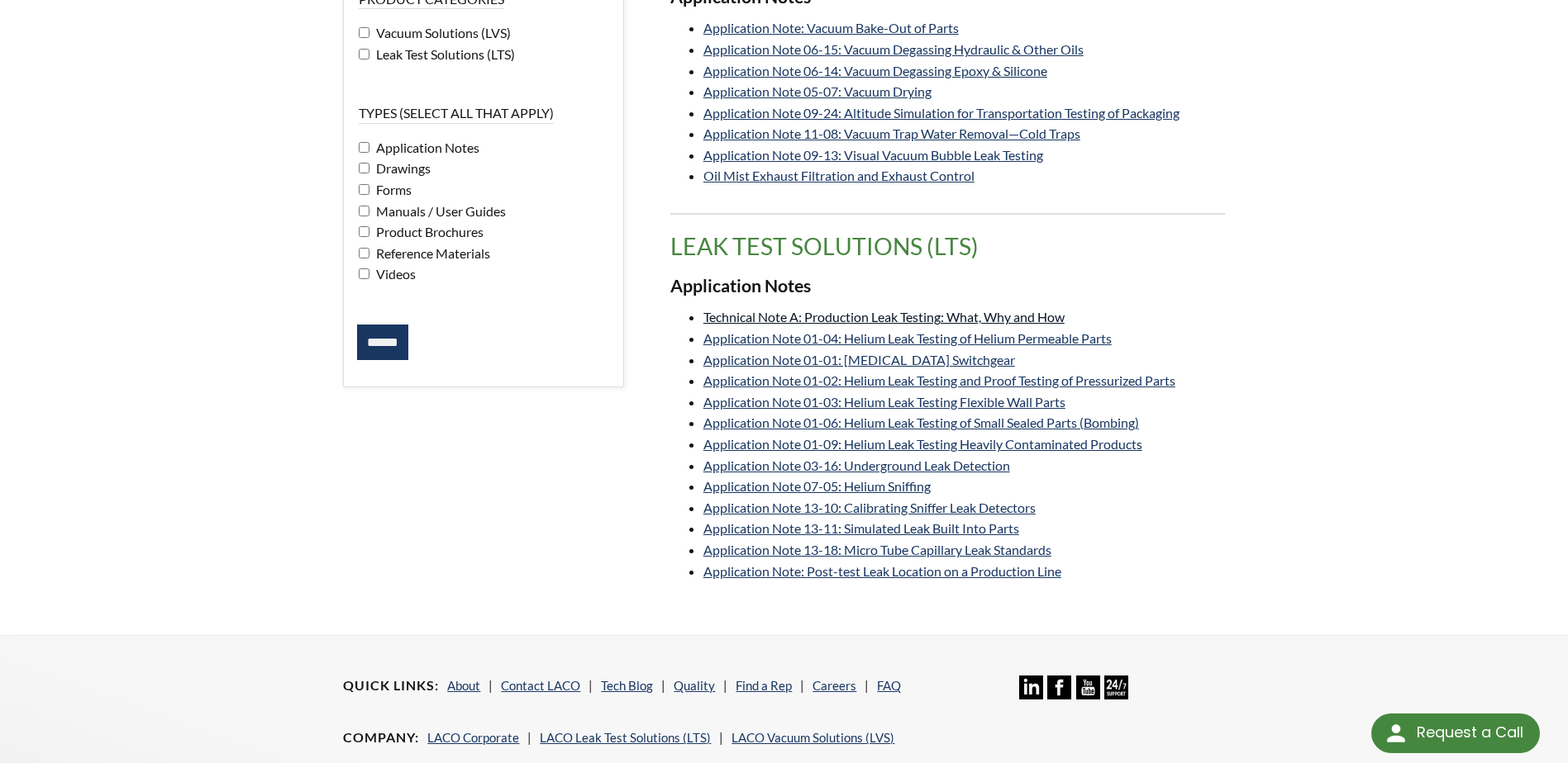
click at [1004, 315] on link "Technical Note A: Production Leak Testing: What, Why and How" at bounding box center [883, 316] width 361 height 15
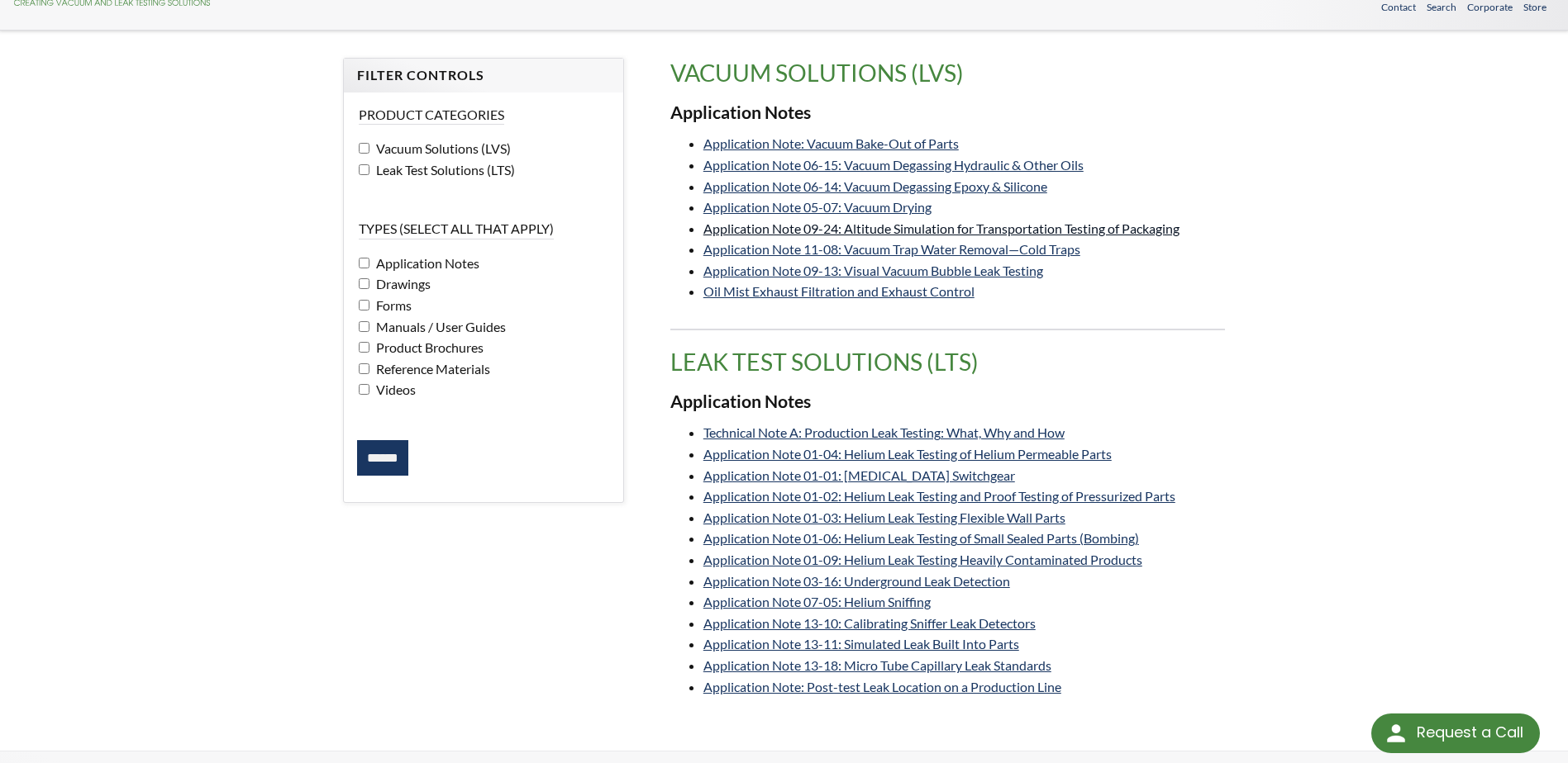
scroll to position [0, 0]
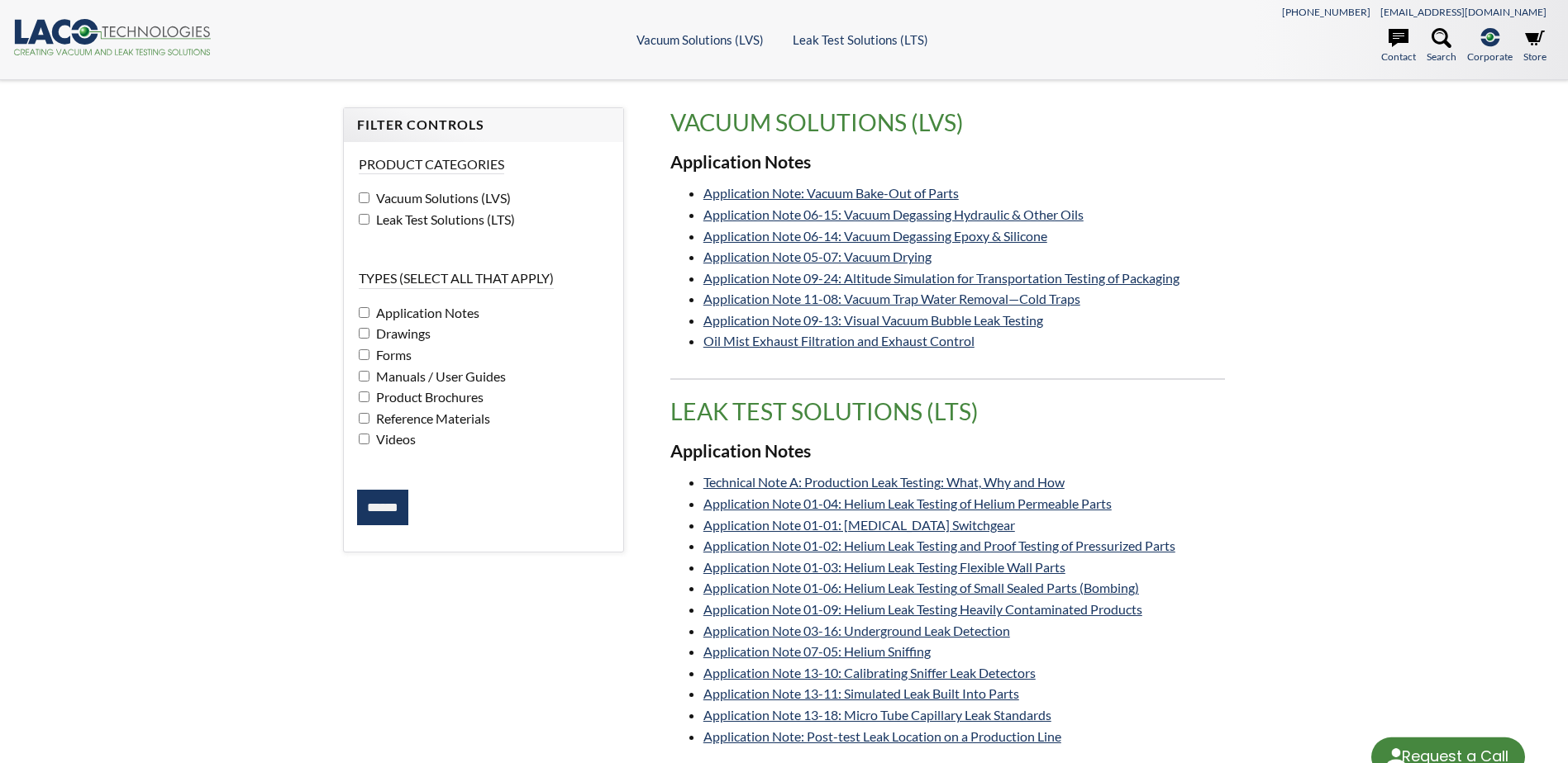
select select "Language Translate Widget"
click at [916, 236] on link "Application Note 06-14: Vacuum Degassing Epoxy & Silicone" at bounding box center [875, 235] width 344 height 15
click at [805, 213] on link "Application Note 06-15: Vacuum Degassing Hydraulic & Other Oils" at bounding box center [893, 214] width 380 height 15
